Goal: Check status: Check status

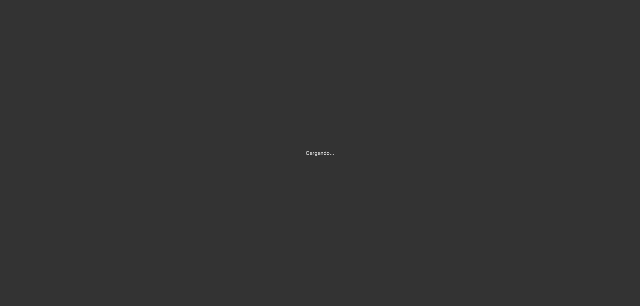
click at [360, 41] on div "Cargando..." at bounding box center [320, 153] width 640 height 306
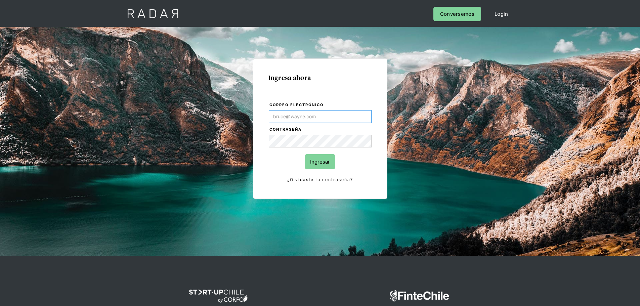
click at [315, 115] on input "Correo electrónico" at bounding box center [320, 116] width 103 height 13
type input "[PERSON_NAME][EMAIL_ADDRESS][DOMAIN_NAME]"
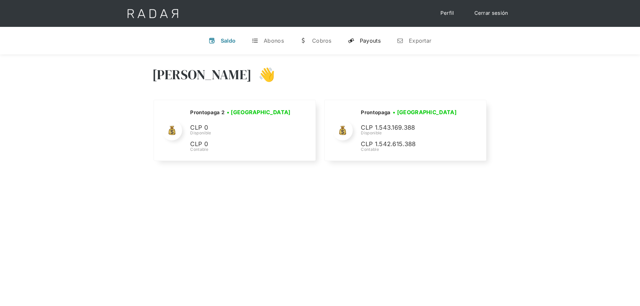
click at [356, 40] on link "y Payouts" at bounding box center [364, 40] width 44 height 17
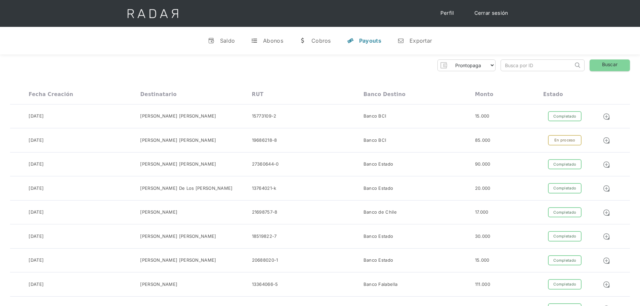
click at [516, 63] on input "search" at bounding box center [537, 65] width 72 height 11
paste input "d9f7b950-1293-449c-a093-95bdf51b7b01"
type input "d9f7b950-1293-449c-a093-95bdf51b7b01"
click at [614, 66] on link "Buscar" at bounding box center [610, 65] width 40 height 12
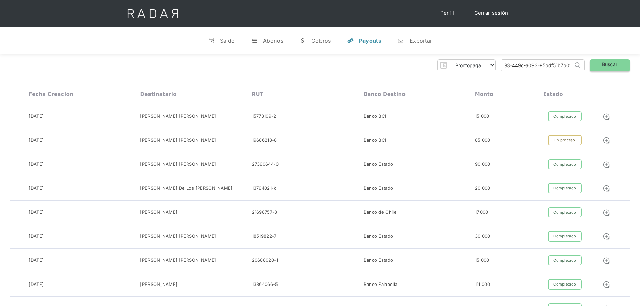
scroll to position [0, 0]
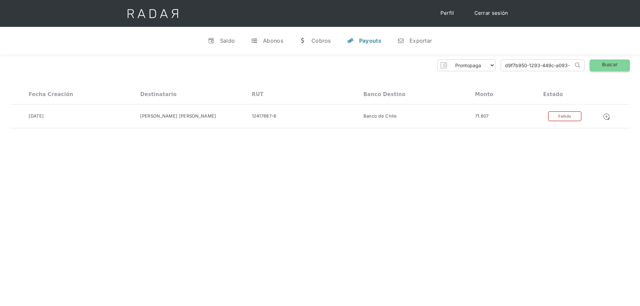
click at [611, 62] on link "Buscar" at bounding box center [610, 65] width 40 height 12
